Goal: Task Accomplishment & Management: Use online tool/utility

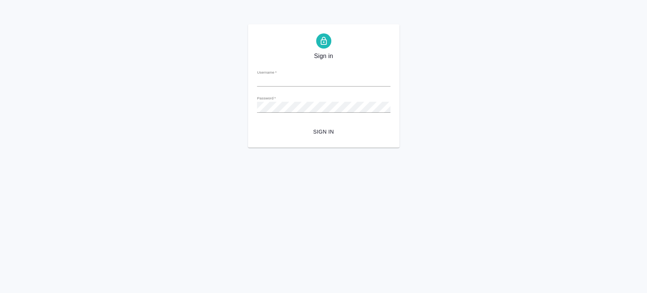
type input "r.tsaturyan@awatera.com"
click at [322, 135] on span "Sign in" at bounding box center [323, 131] width 121 height 9
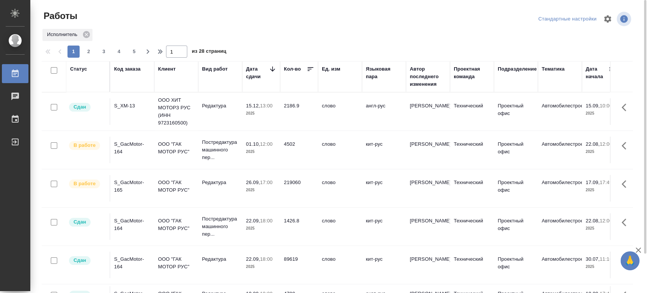
click at [127, 105] on div "S_XM-13" at bounding box center [132, 106] width 36 height 8
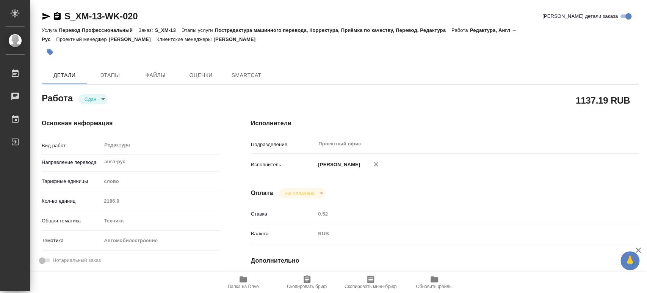
type textarea "x"
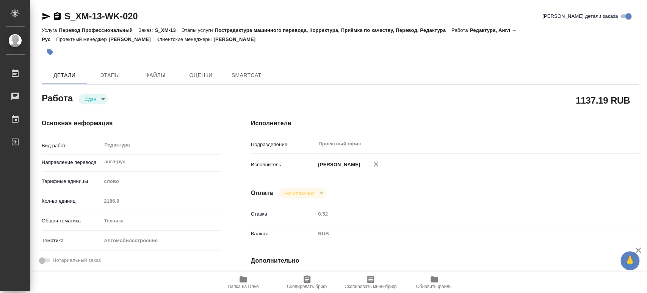
type textarea "x"
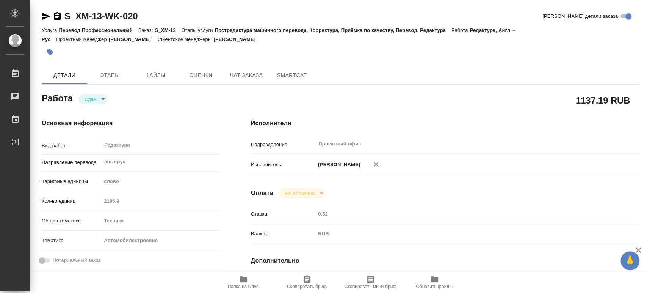
type textarea "x"
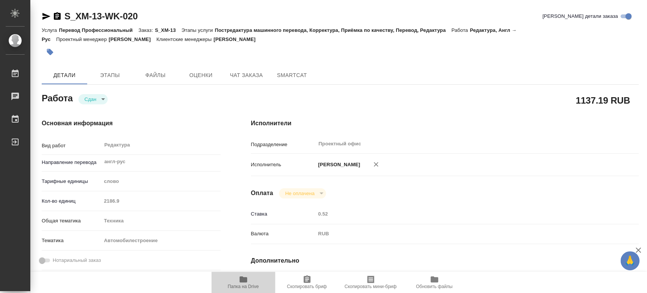
click at [241, 286] on span "Папка на Drive" at bounding box center [243, 285] width 31 height 5
type textarea "x"
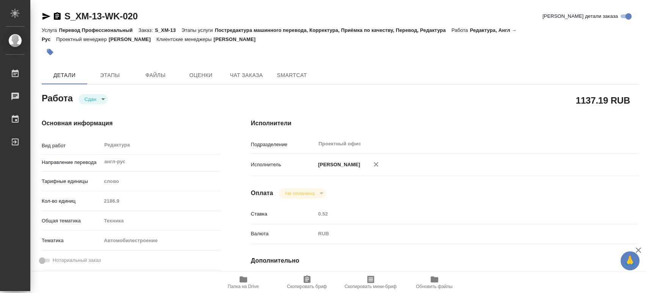
type textarea "x"
